Goal: Task Accomplishment & Management: Use online tool/utility

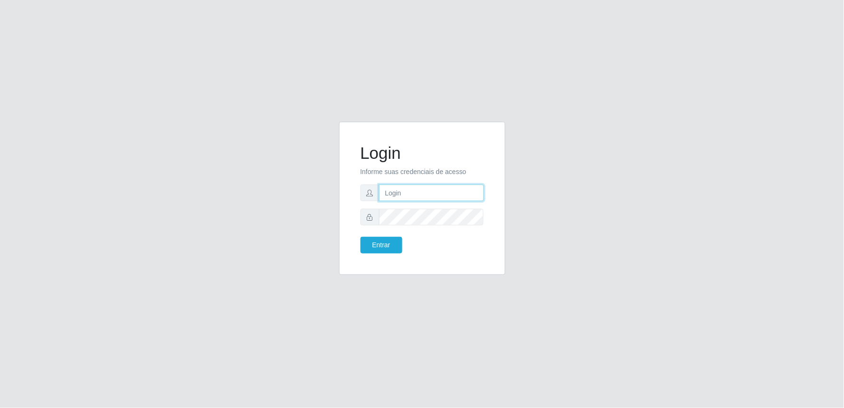
click at [415, 201] on input "text" at bounding box center [431, 192] width 105 height 17
type input "fabioalbino1717@gmail.com"
click at [361, 237] on button "Entrar" at bounding box center [382, 245] width 42 height 17
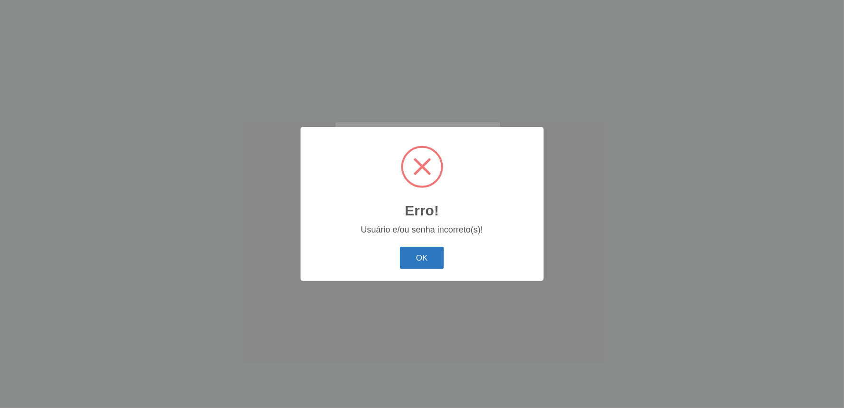
click at [423, 253] on button "OK" at bounding box center [422, 258] width 44 height 22
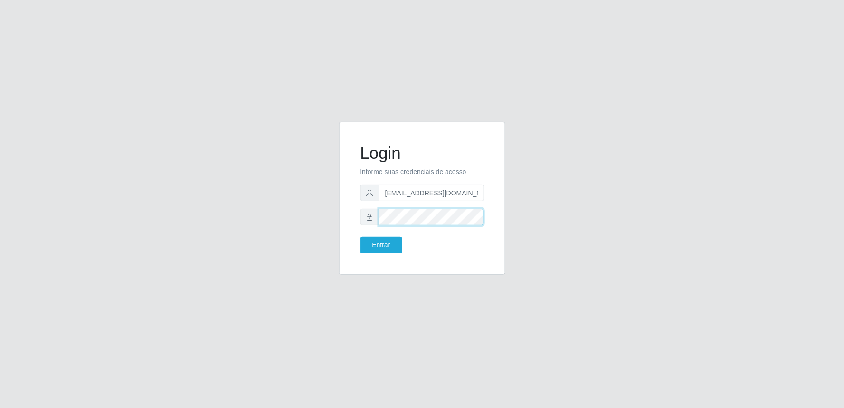
click at [273, 192] on div "Login Informe suas credenciais de acesso fabioalbino1717@gmail.com Entrar" at bounding box center [423, 204] width 542 height 164
click at [361, 237] on button "Entrar" at bounding box center [382, 245] width 42 height 17
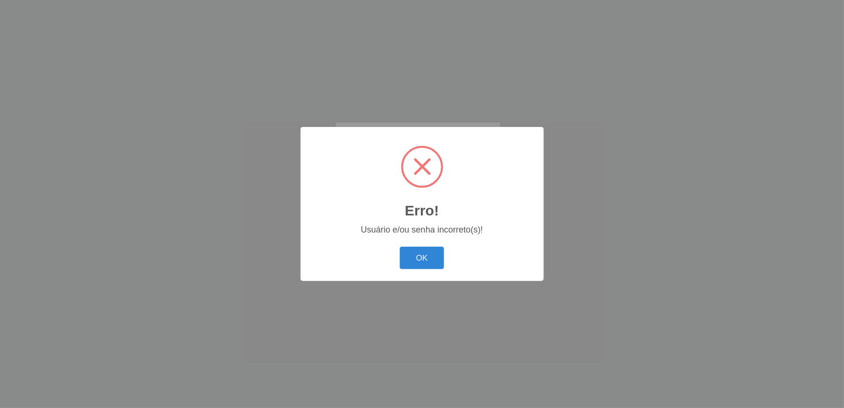
click at [400, 247] on button "OK" at bounding box center [422, 258] width 44 height 22
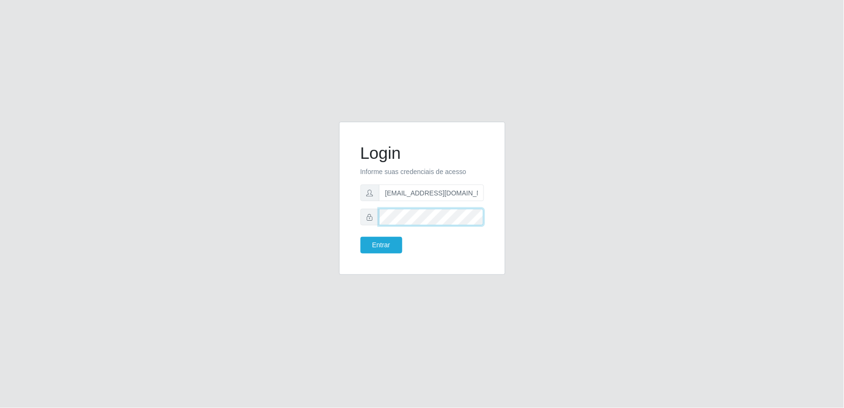
click at [361, 237] on button "Entrar" at bounding box center [382, 245] width 42 height 17
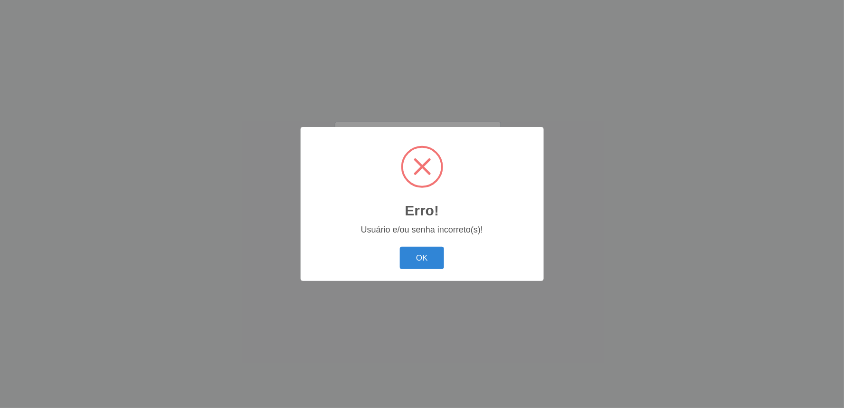
click at [415, 254] on button "OK" at bounding box center [422, 258] width 44 height 22
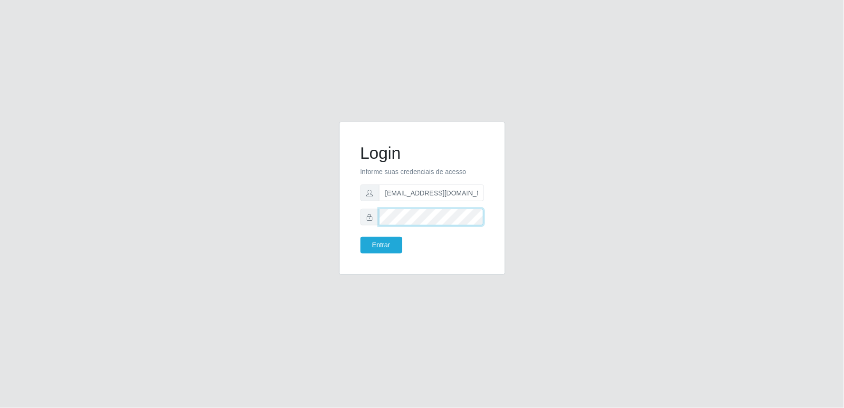
click at [368, 221] on div at bounding box center [423, 217] width 124 height 17
click at [361, 237] on button "Entrar" at bounding box center [382, 245] width 42 height 17
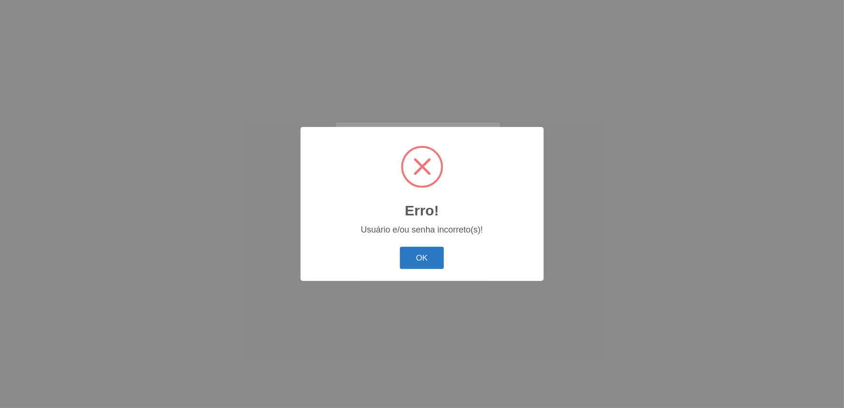
click at [419, 267] on button "OK" at bounding box center [422, 258] width 44 height 22
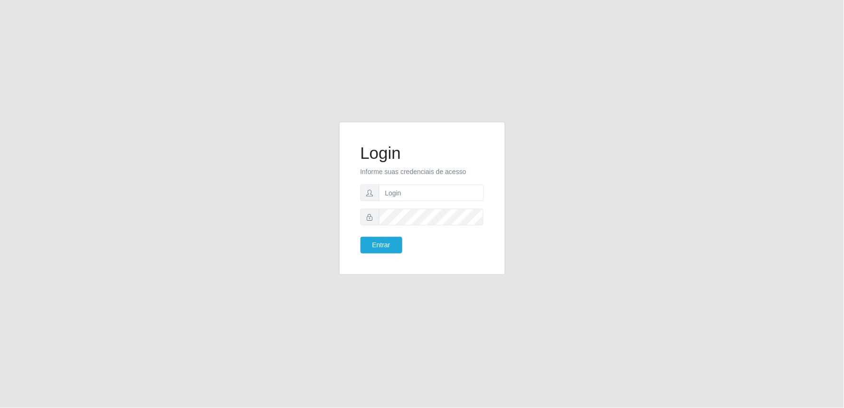
click at [426, 182] on form "Login Informe suas credenciais de acesso Entrar" at bounding box center [423, 198] width 124 height 110
click at [425, 193] on input "text" at bounding box center [431, 192] width 105 height 17
type input "[EMAIL_ADDRESS][DOMAIN_NAME]"
click at [361, 237] on button "Entrar" at bounding box center [382, 245] width 42 height 17
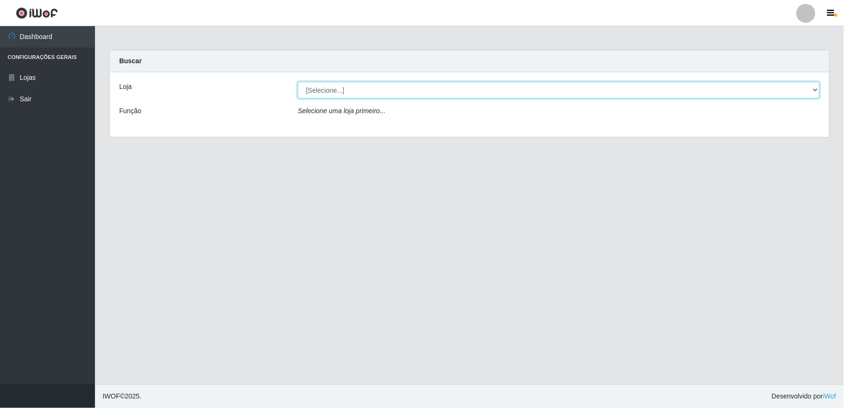
click at [812, 91] on select "[Selecione...] Queiroz Atacadão - Ceará Mirim" at bounding box center [559, 90] width 522 height 17
select select "465"
click at [298, 82] on select "[Selecione...] Queiroz Atacadão - Ceará Mirim" at bounding box center [559, 90] width 522 height 17
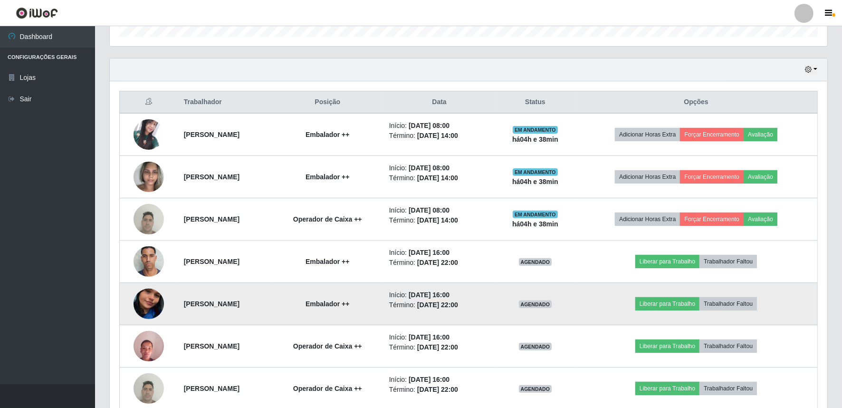
scroll to position [280, 0]
